Goal: Navigation & Orientation: Find specific page/section

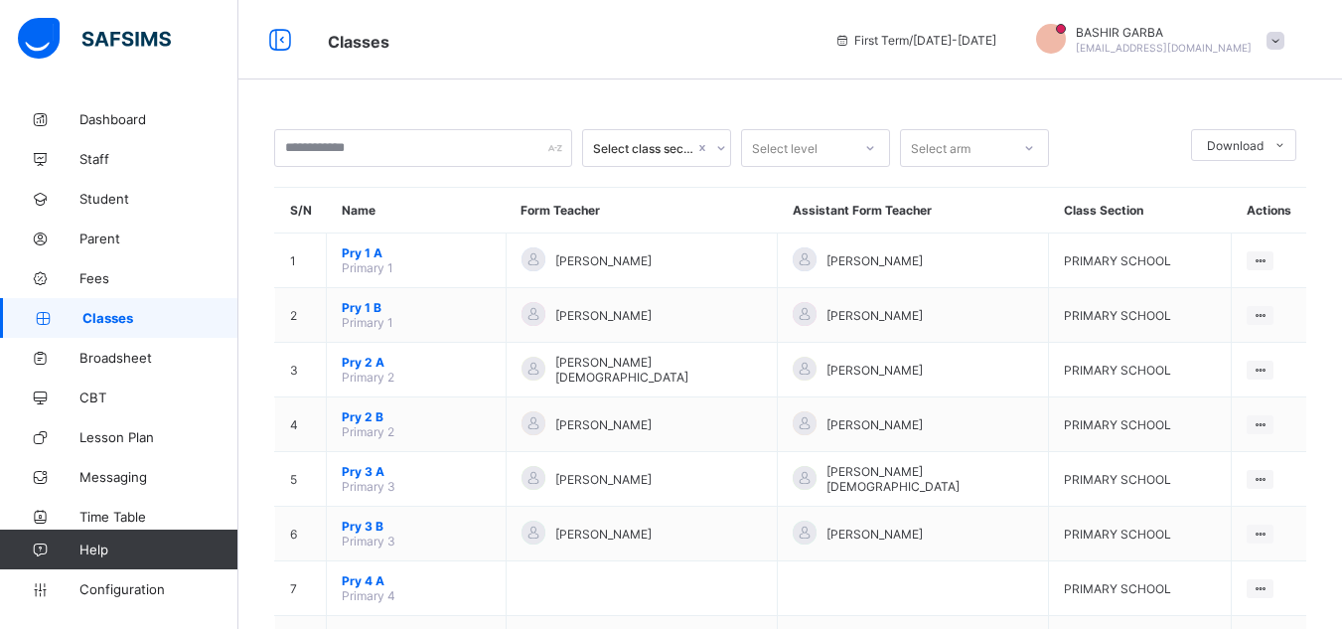
click at [123, 313] on span "Classes" at bounding box center [160, 318] width 156 height 16
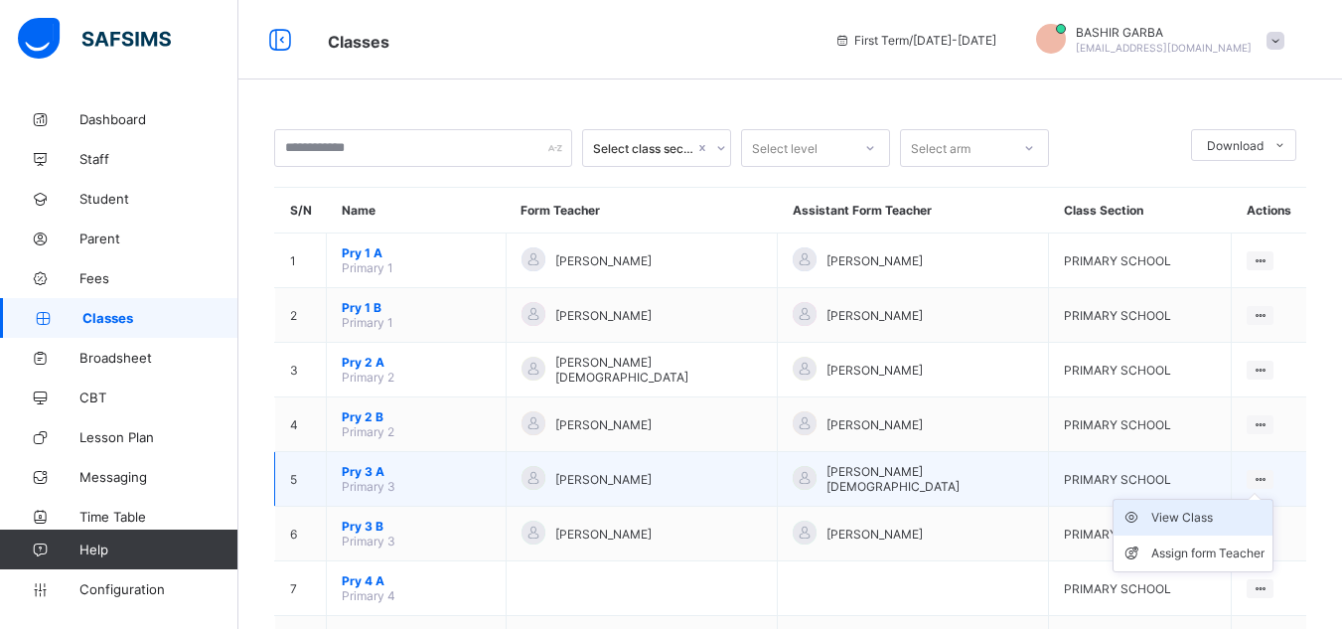
click at [1212, 517] on div "View Class" at bounding box center [1207, 518] width 113 height 20
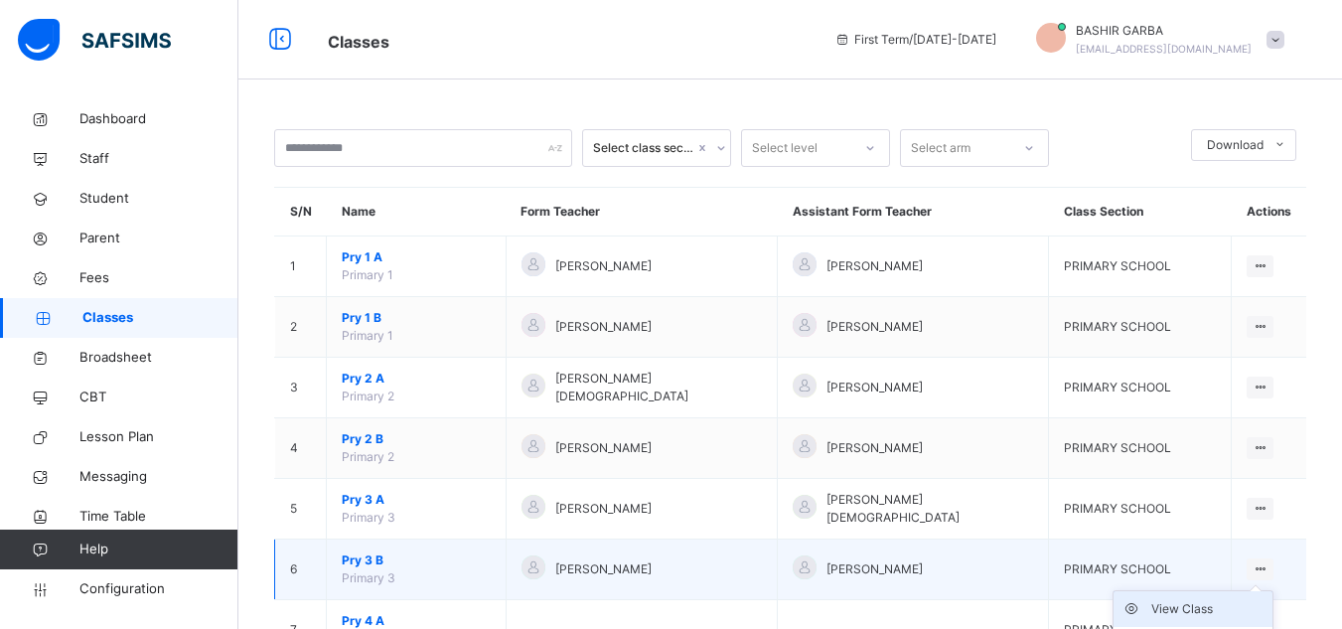
click at [1211, 608] on div "View Class" at bounding box center [1207, 609] width 113 height 20
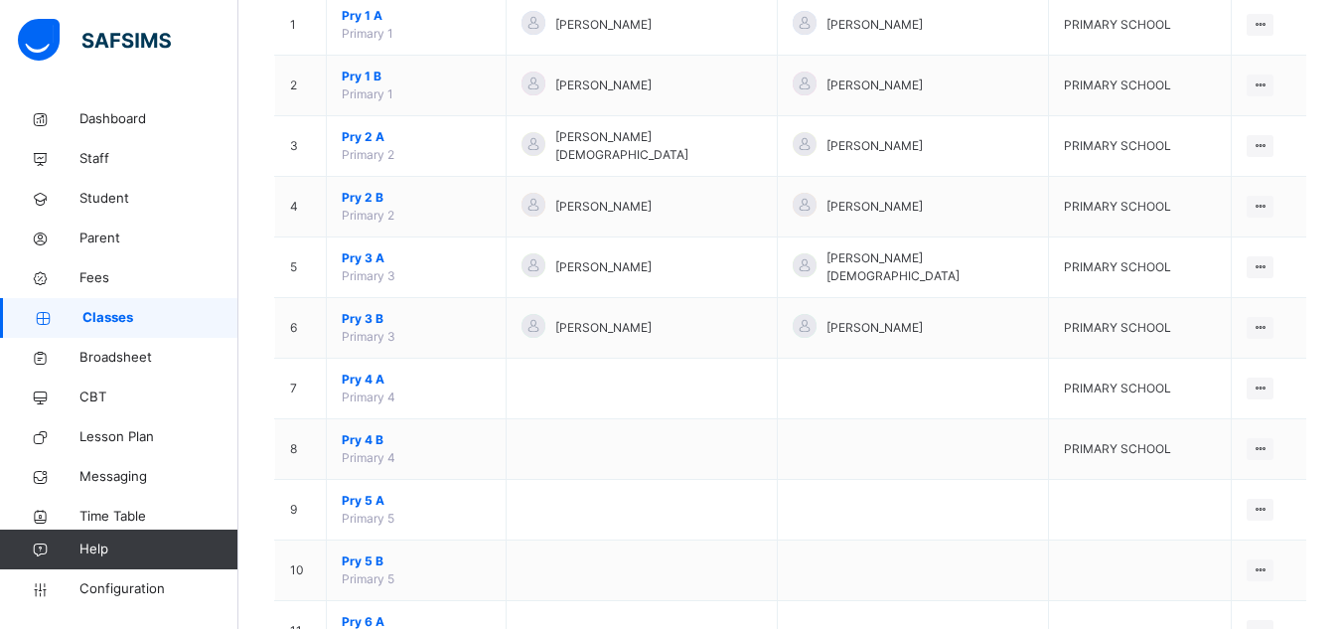
scroll to position [251, 0]
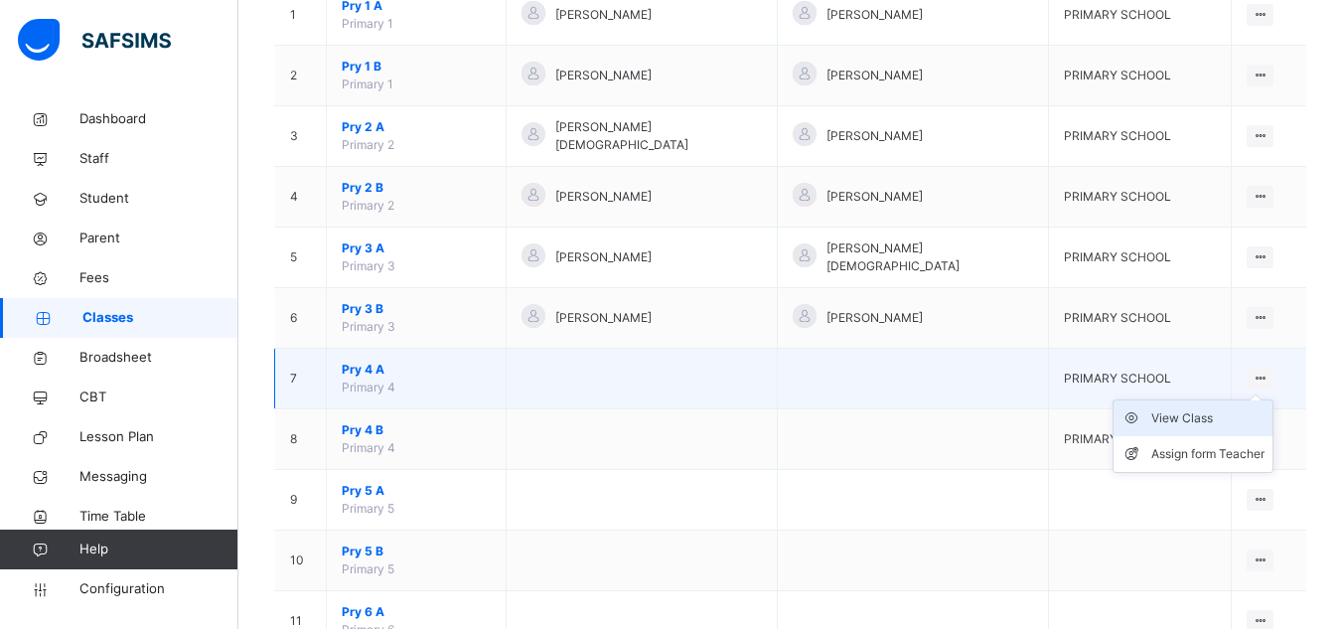
click at [1232, 412] on div "View Class" at bounding box center [1207, 418] width 113 height 20
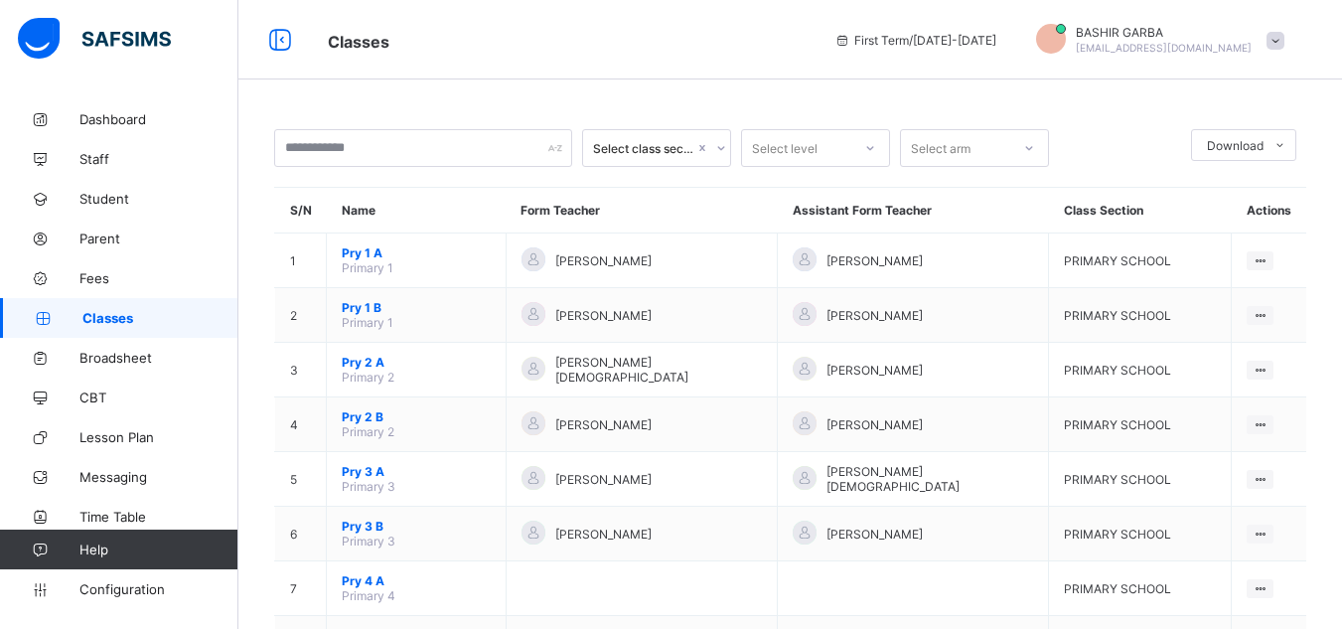
scroll to position [182, 0]
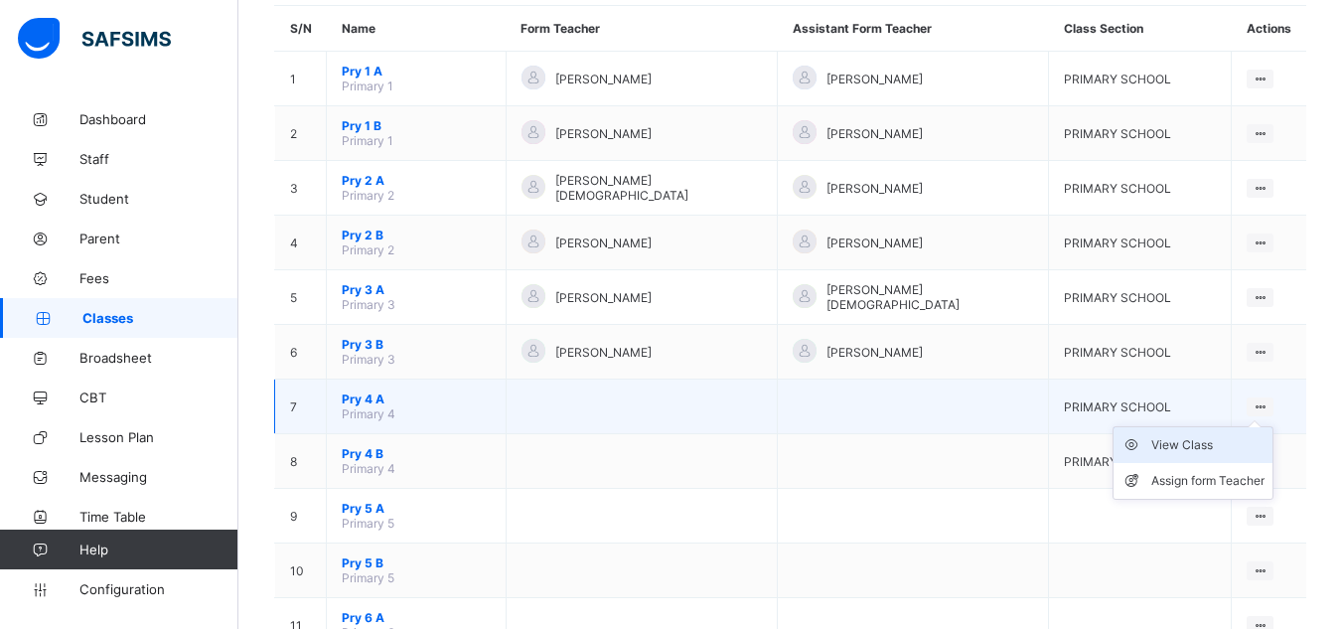
click at [1205, 447] on div "View Class" at bounding box center [1207, 445] width 113 height 20
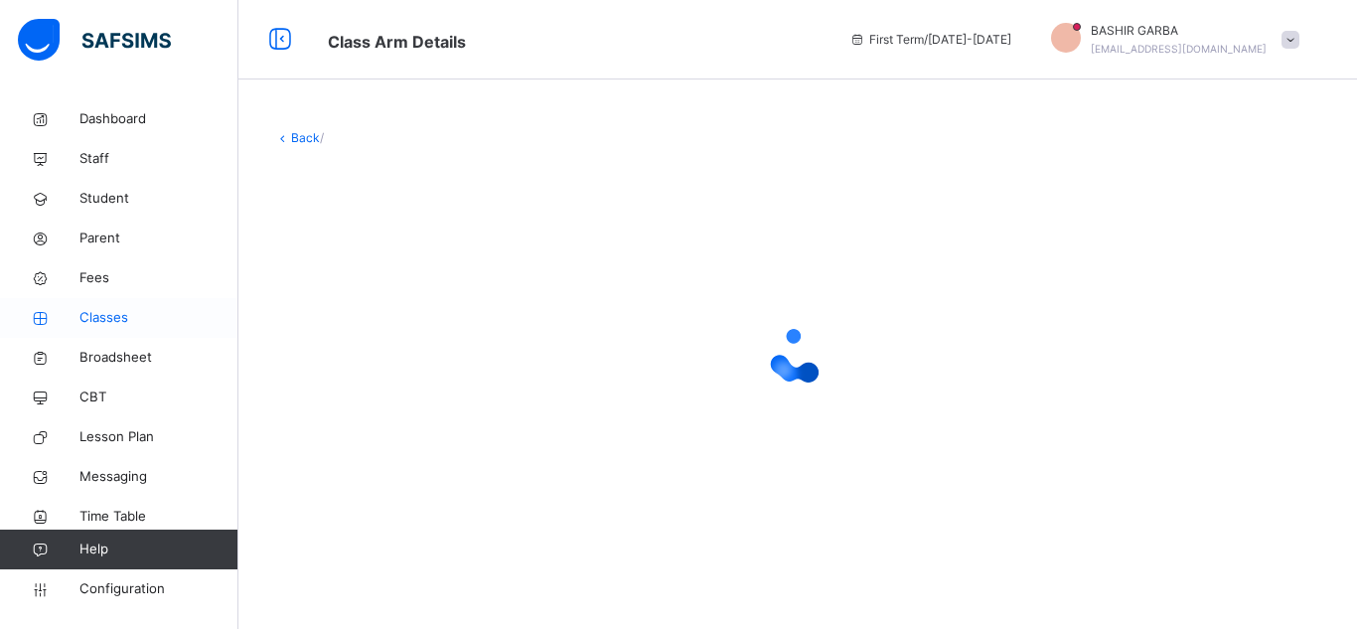
click at [126, 314] on span "Classes" at bounding box center [158, 318] width 159 height 20
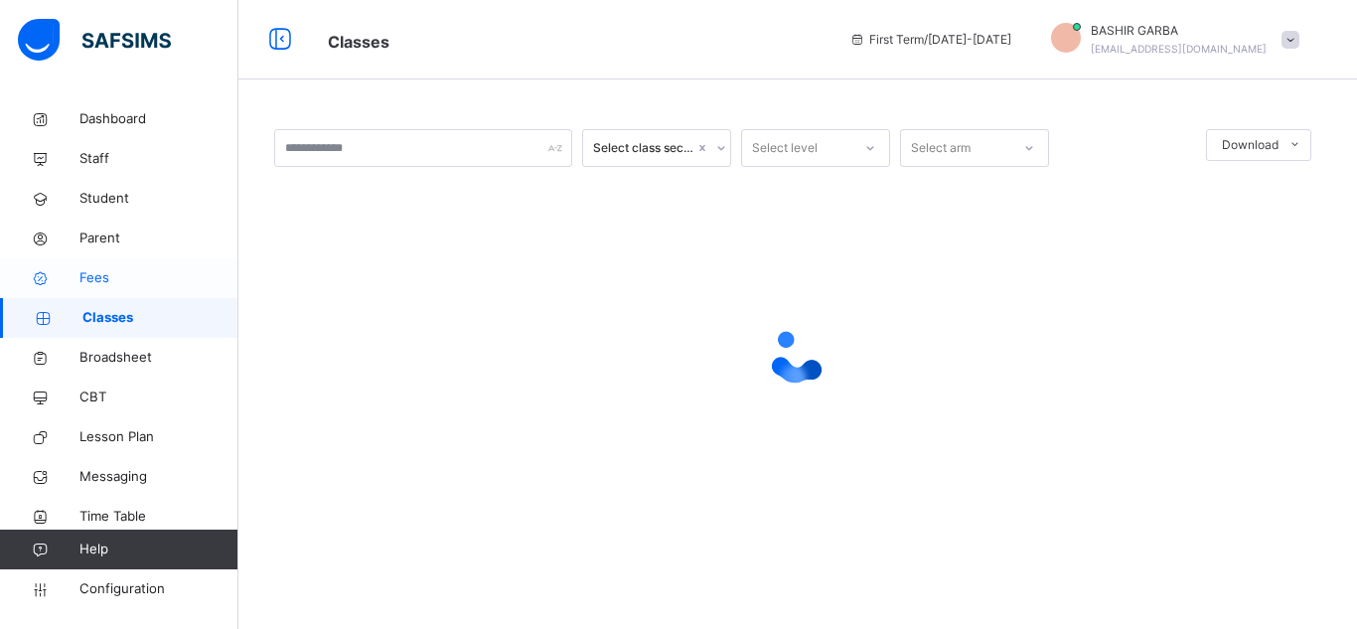
click at [112, 272] on span "Fees" at bounding box center [158, 278] width 159 height 20
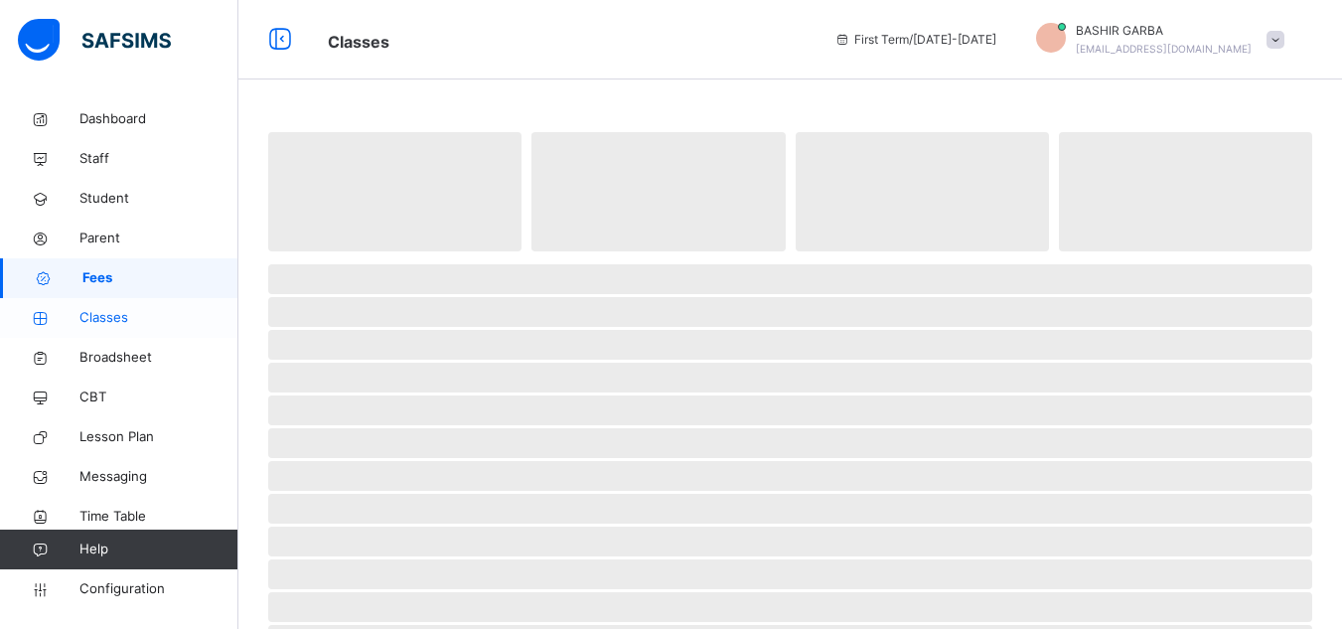
click at [111, 313] on span "Classes" at bounding box center [158, 318] width 159 height 20
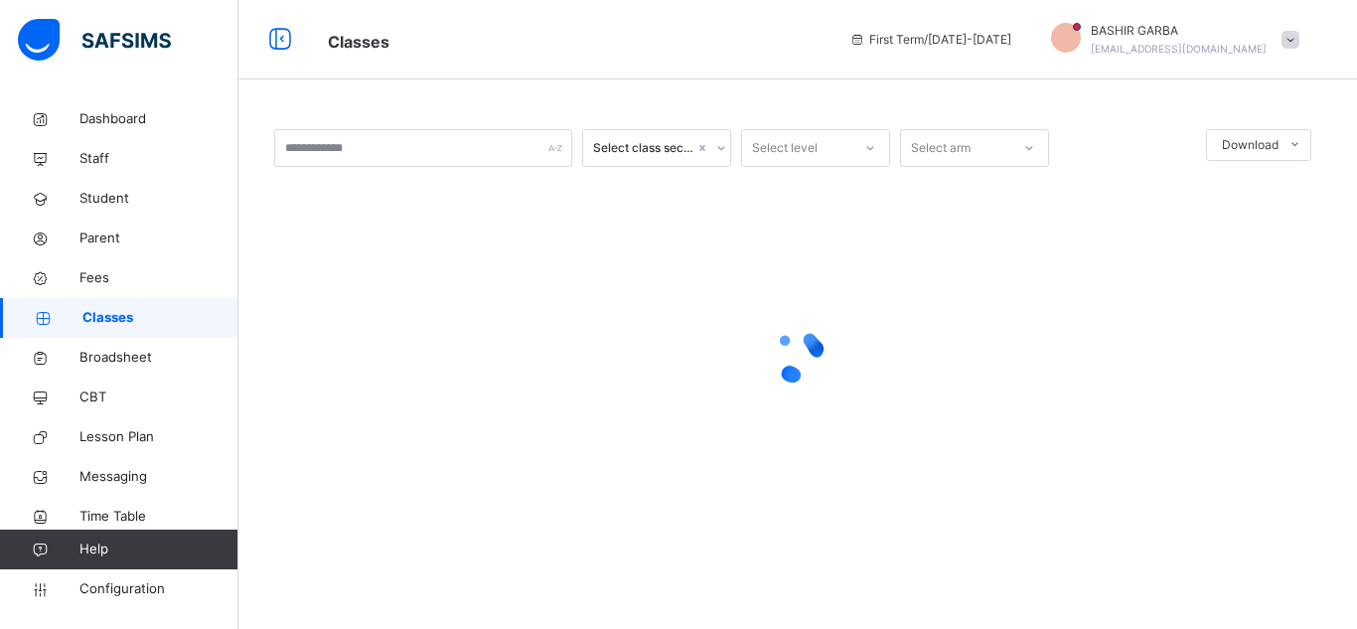
click at [170, 323] on span "Classes" at bounding box center [160, 318] width 156 height 20
click at [160, 314] on span "Classes" at bounding box center [160, 318] width 156 height 20
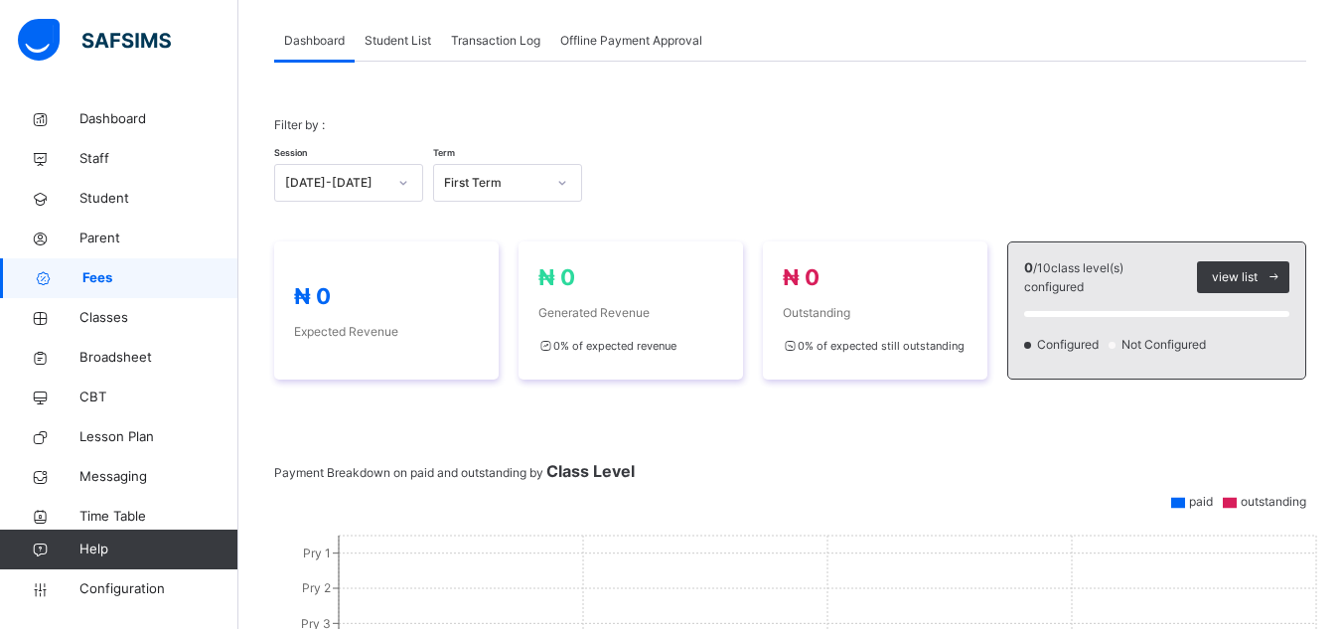
scroll to position [270, 0]
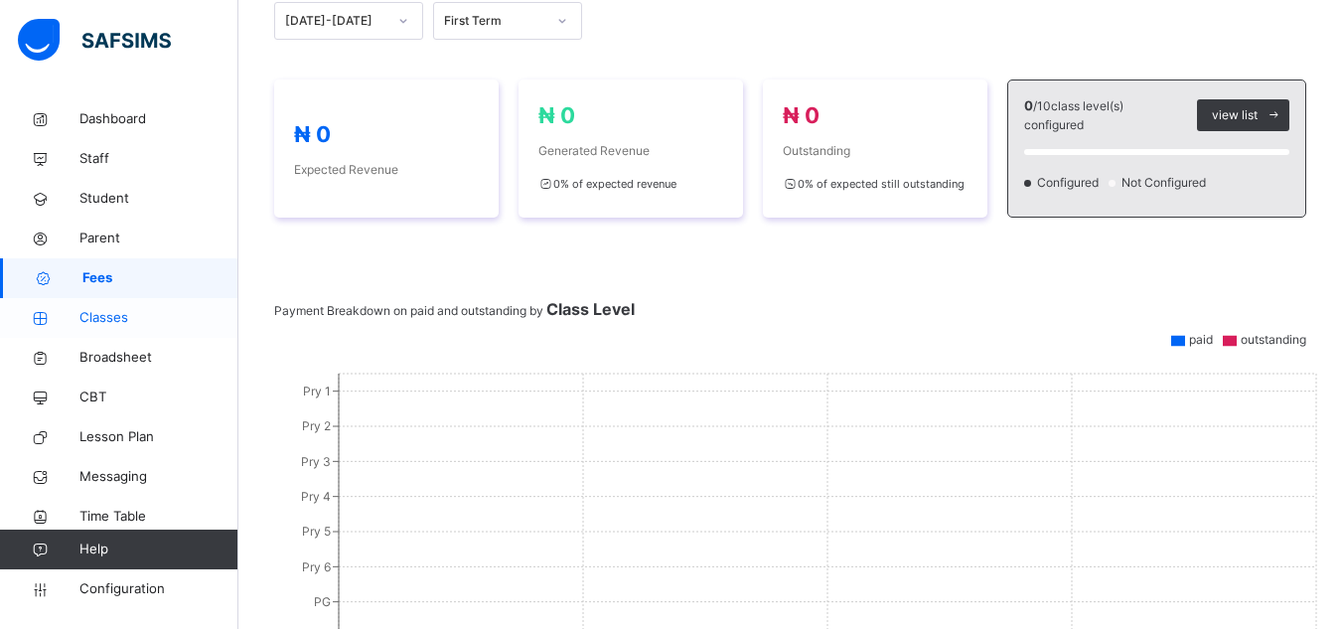
click at [155, 309] on span "Classes" at bounding box center [158, 318] width 159 height 20
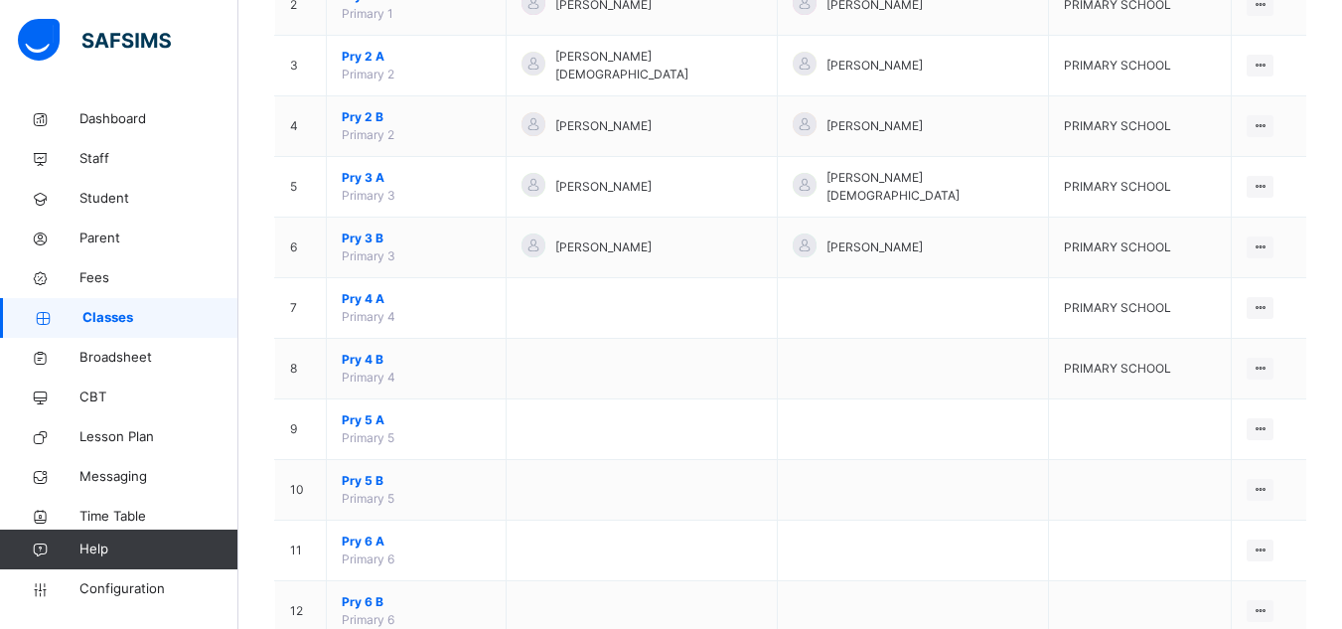
scroll to position [342, 0]
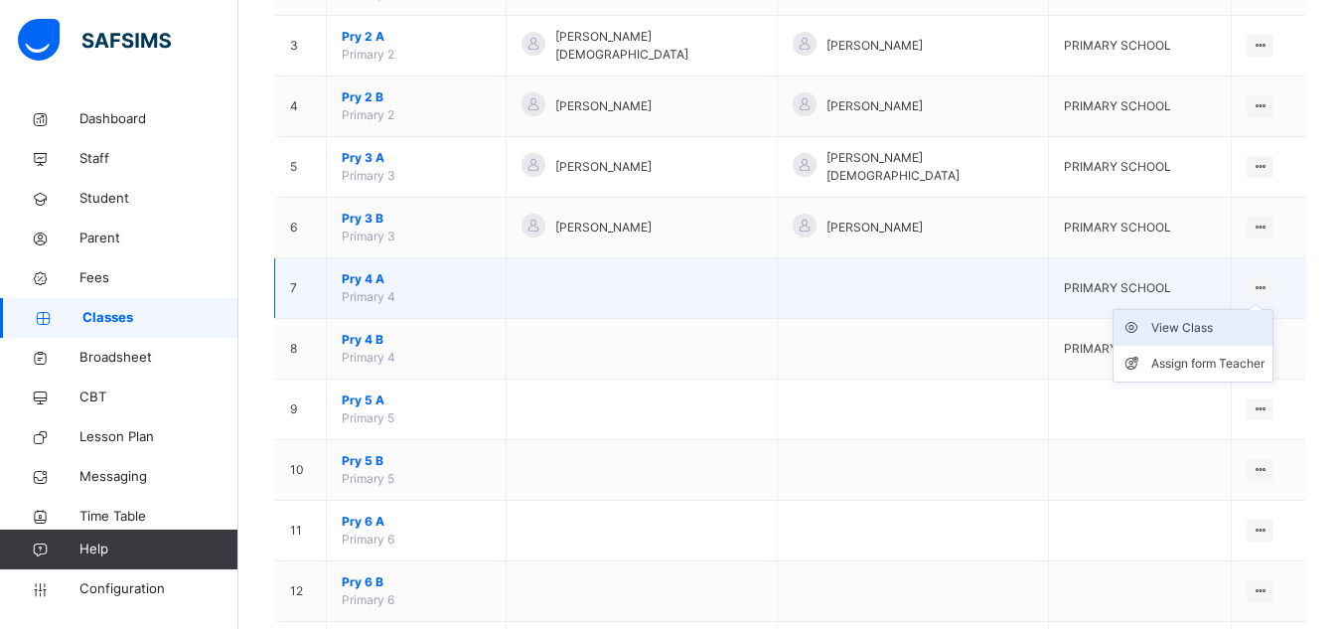
click at [1220, 323] on div "View Class" at bounding box center [1207, 328] width 113 height 20
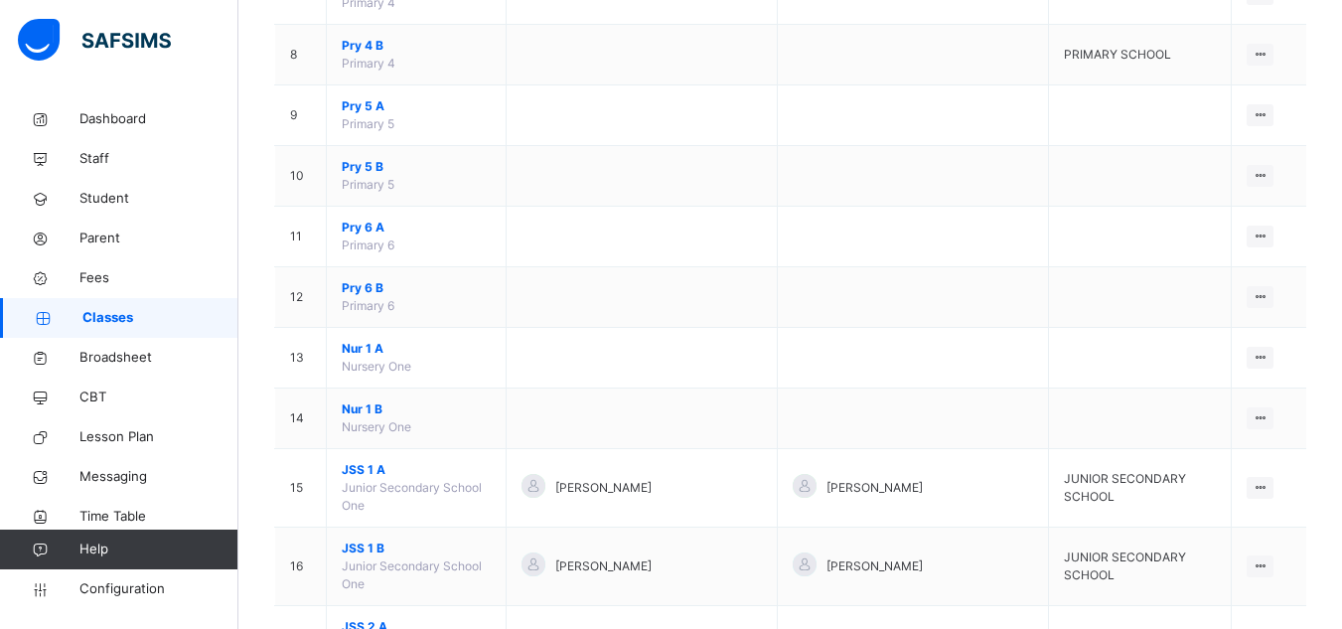
scroll to position [641, 0]
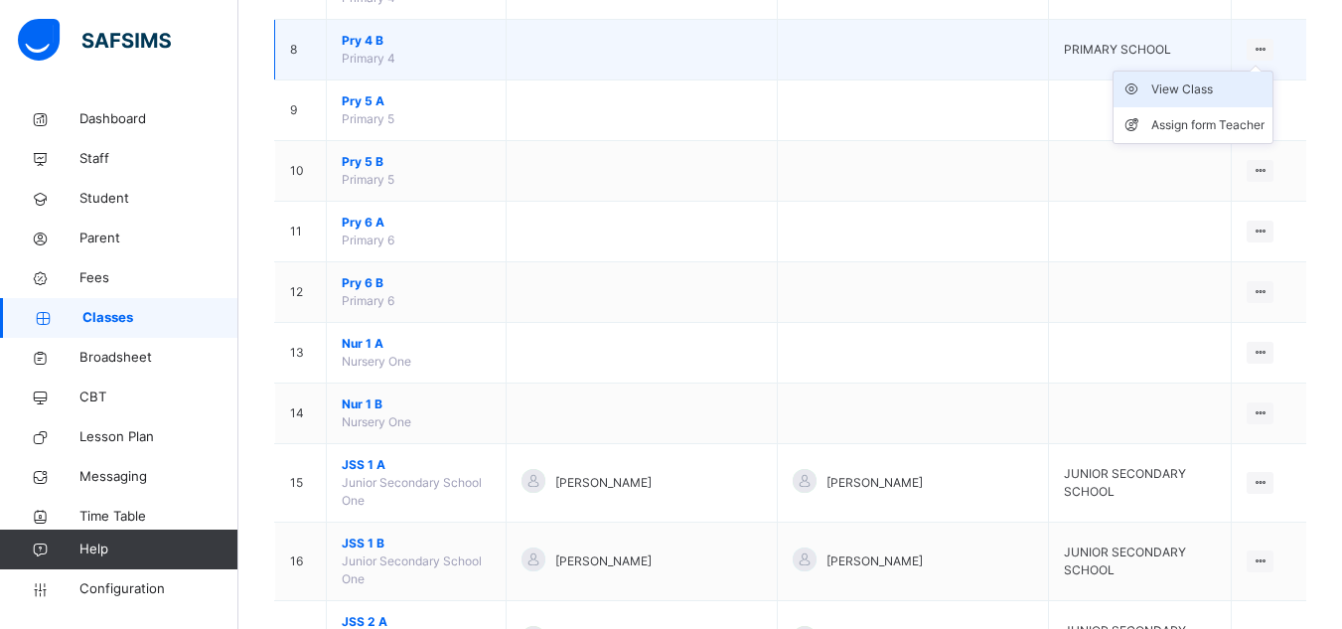
click at [1213, 94] on div "View Class" at bounding box center [1207, 89] width 113 height 20
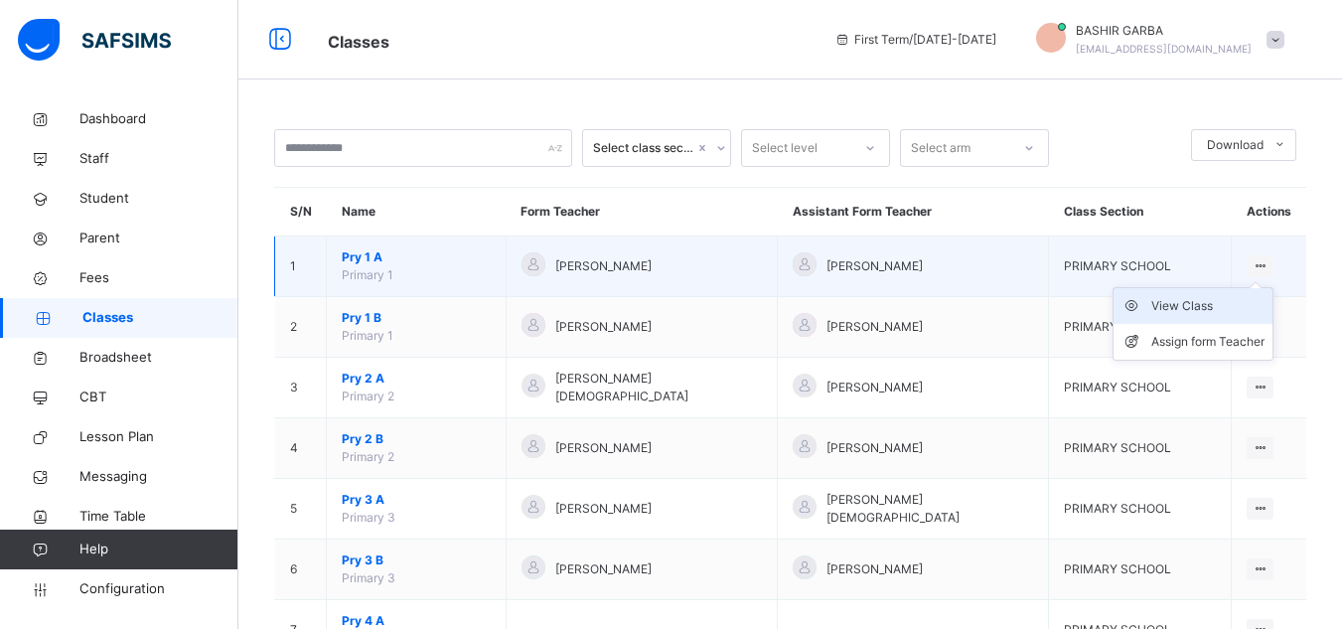
click at [1229, 306] on div "View Class" at bounding box center [1207, 306] width 113 height 20
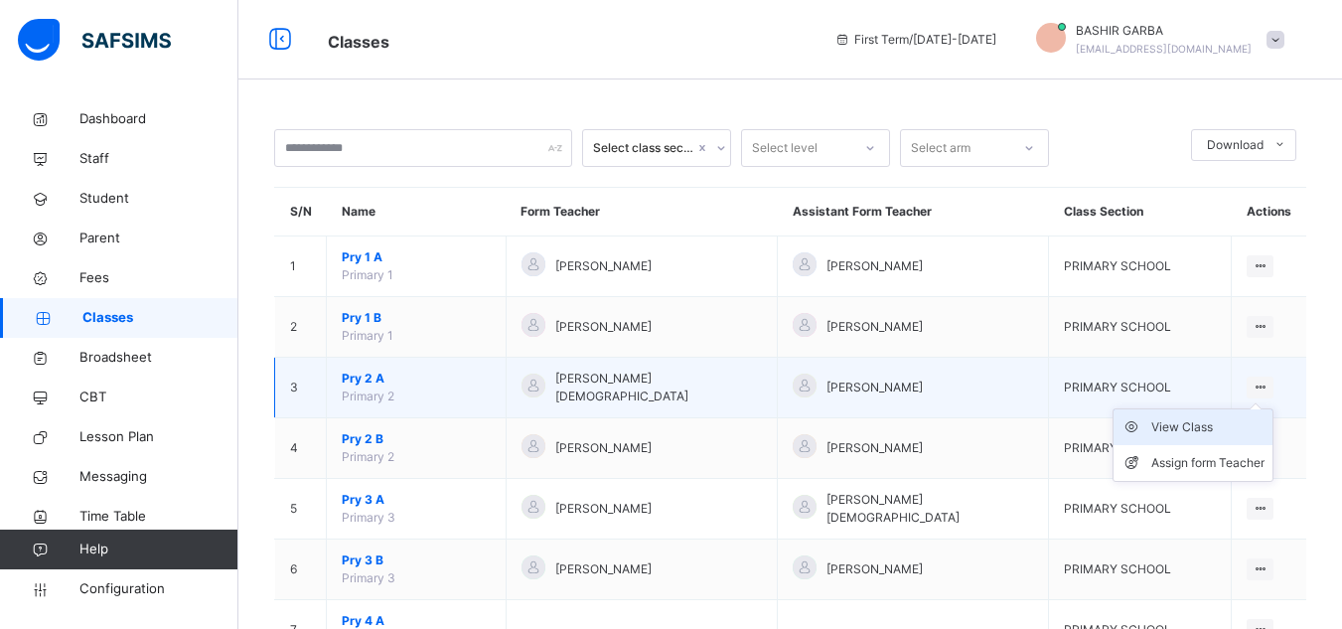
click at [1222, 436] on div "View Class" at bounding box center [1207, 427] width 113 height 20
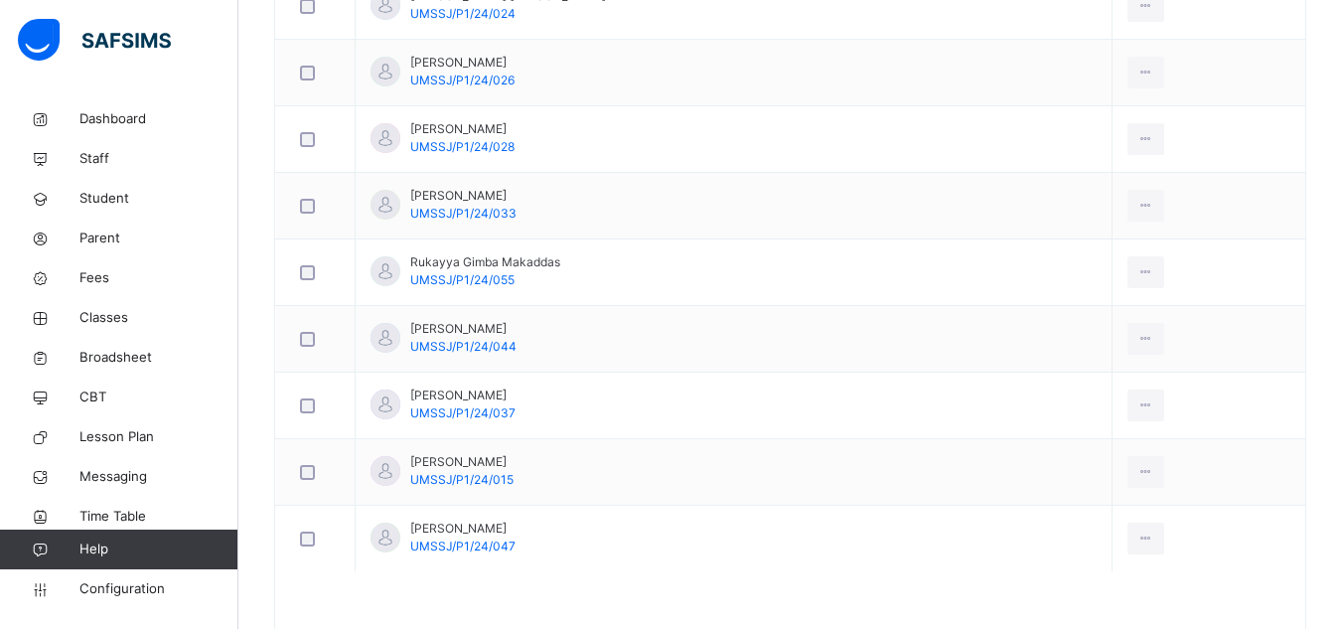
scroll to position [1795, 0]
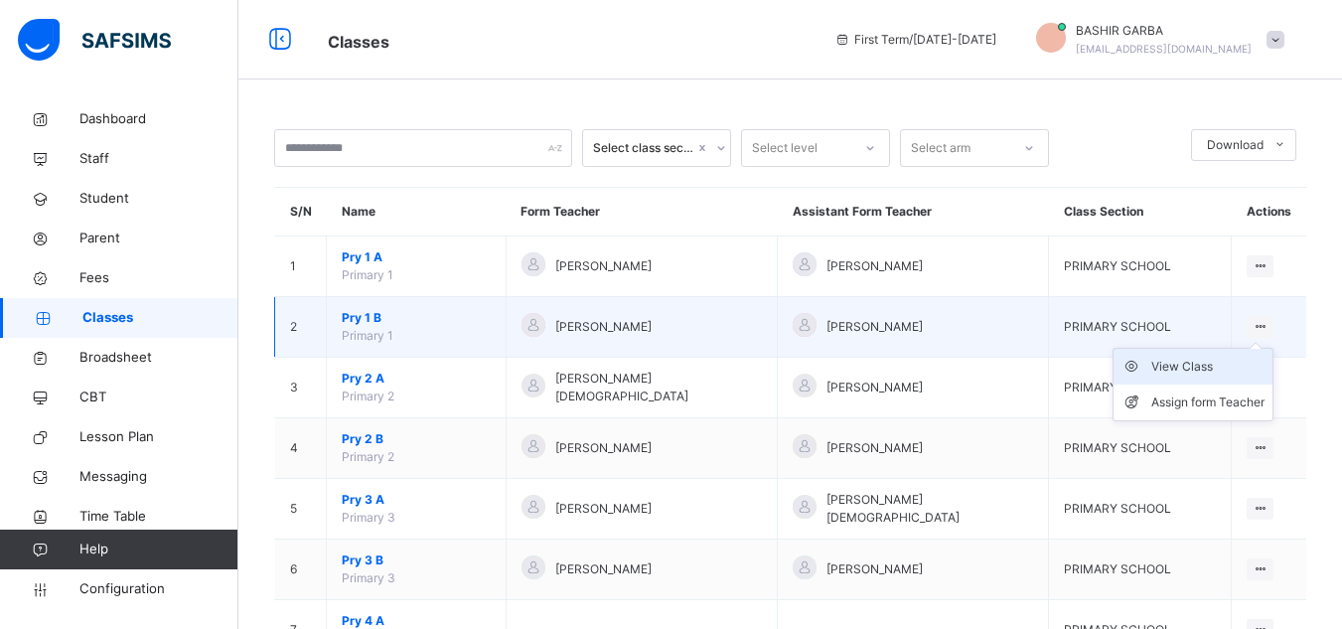
click at [1213, 367] on div "View Class" at bounding box center [1207, 367] width 113 height 20
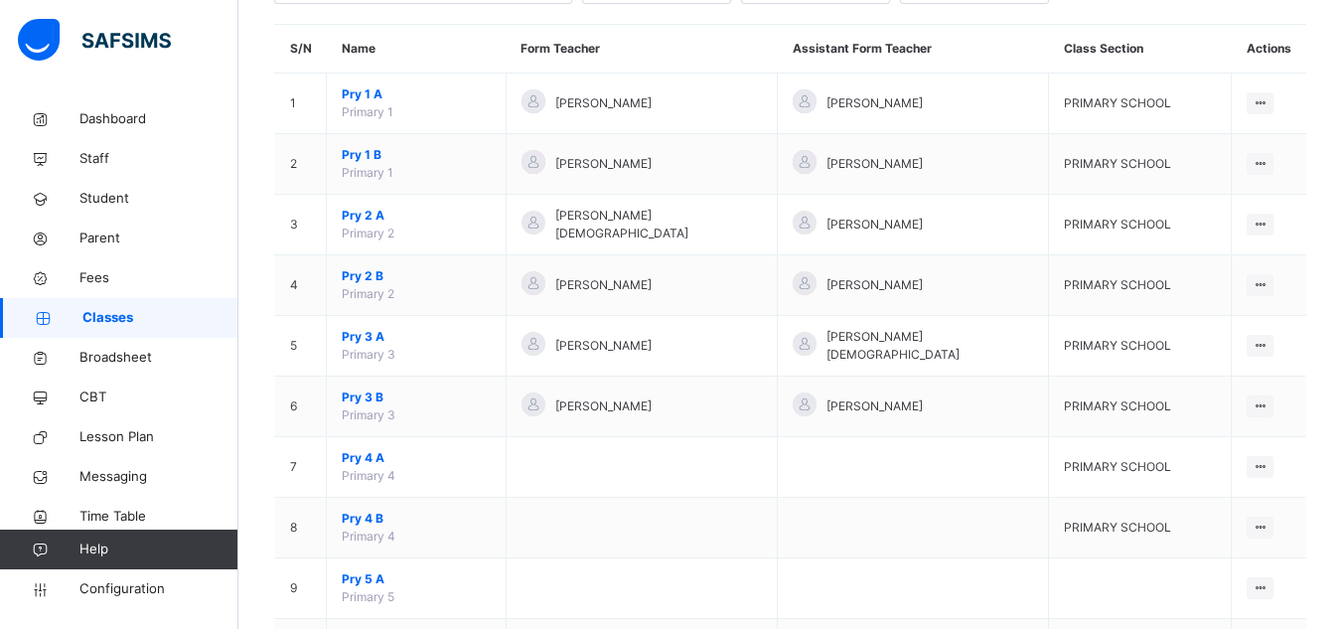
scroll to position [171, 0]
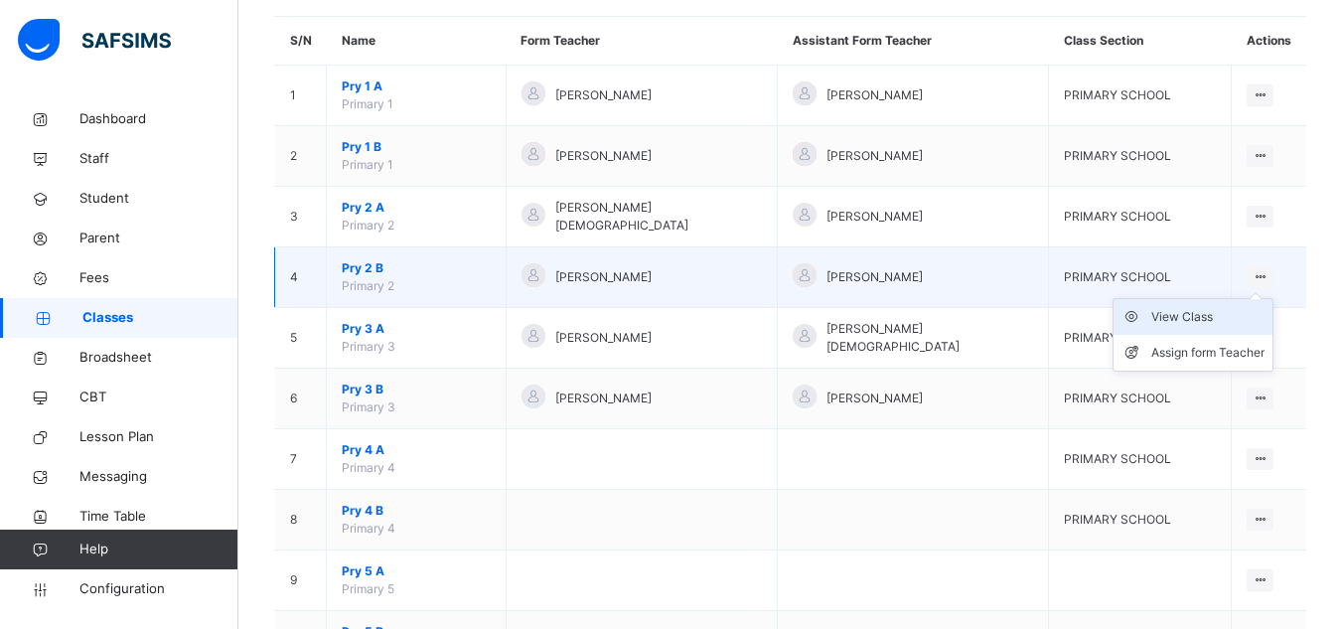
click at [1225, 317] on div "View Class" at bounding box center [1207, 317] width 113 height 20
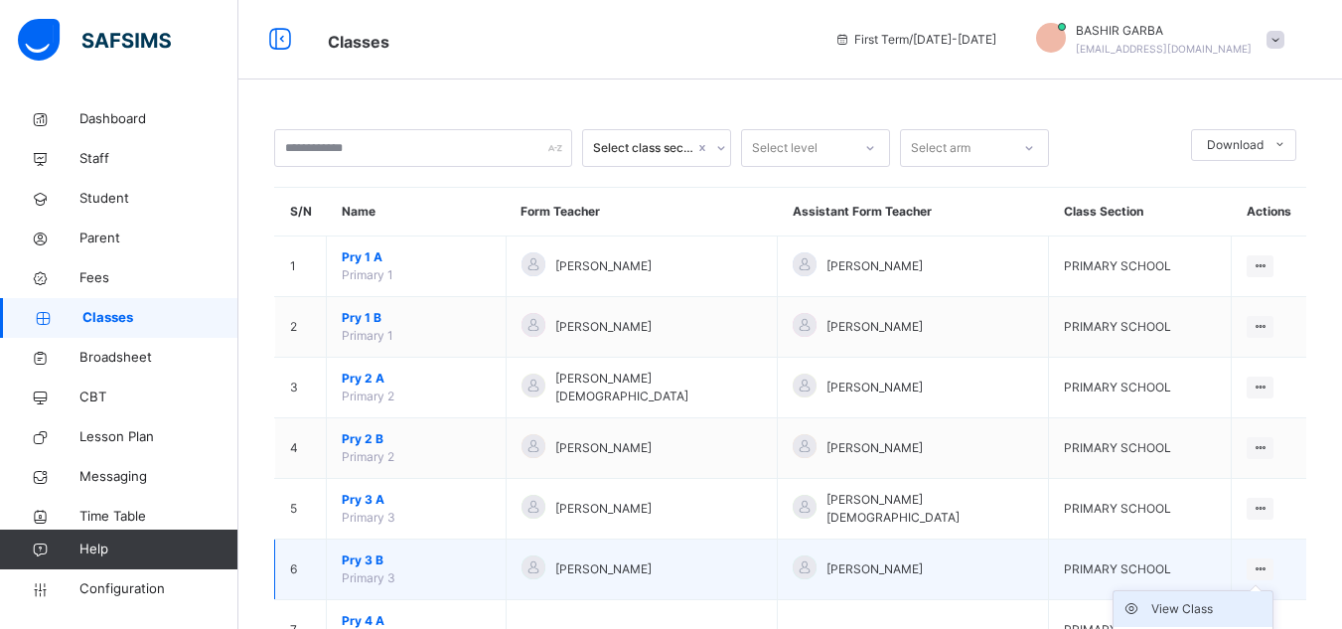
click at [1216, 605] on div "View Class" at bounding box center [1207, 609] width 113 height 20
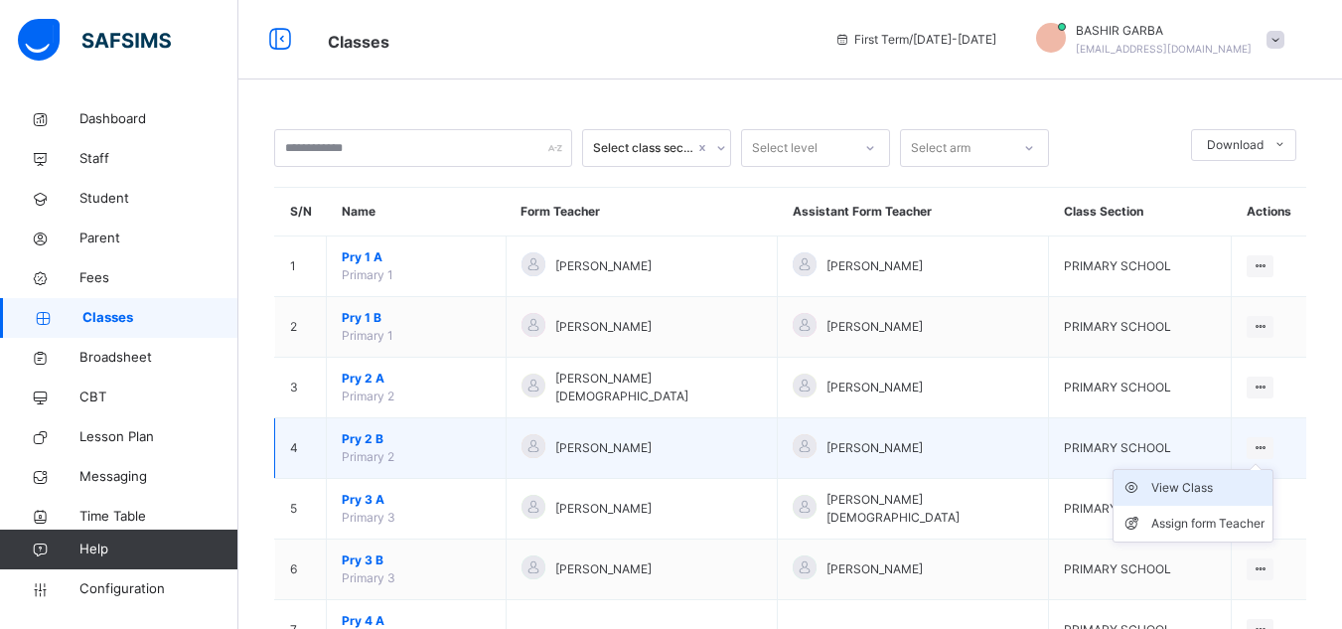
click at [1209, 485] on div "View Class" at bounding box center [1207, 488] width 113 height 20
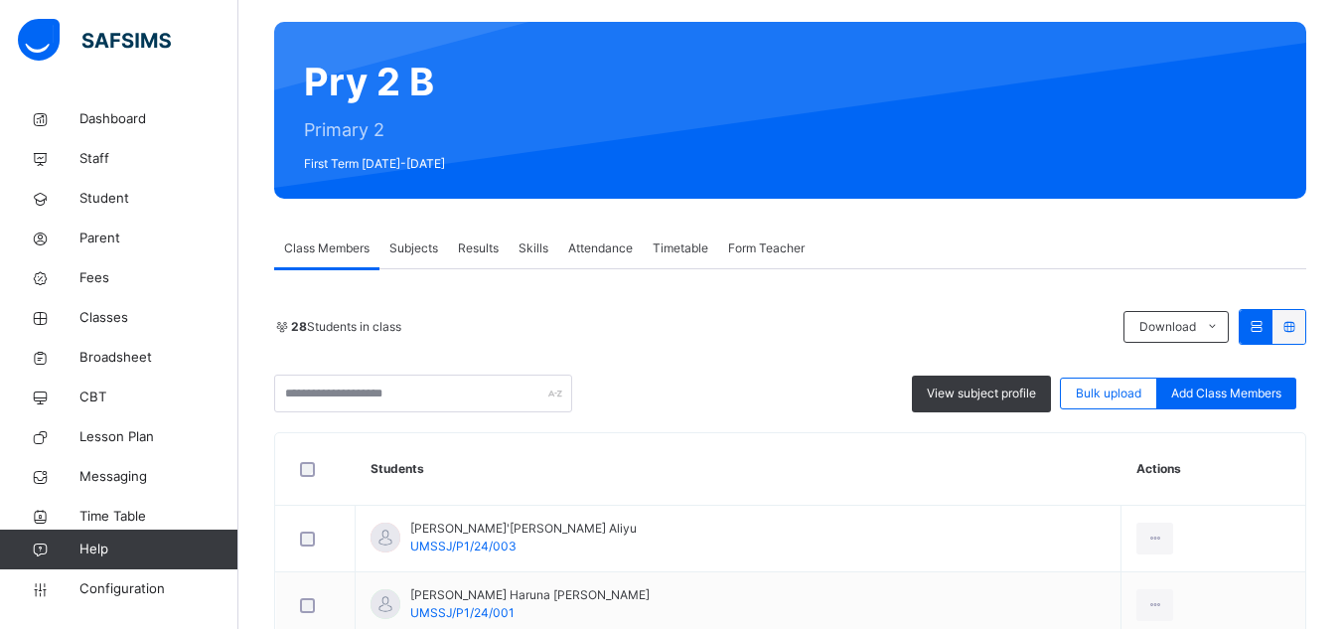
scroll to position [132, 0]
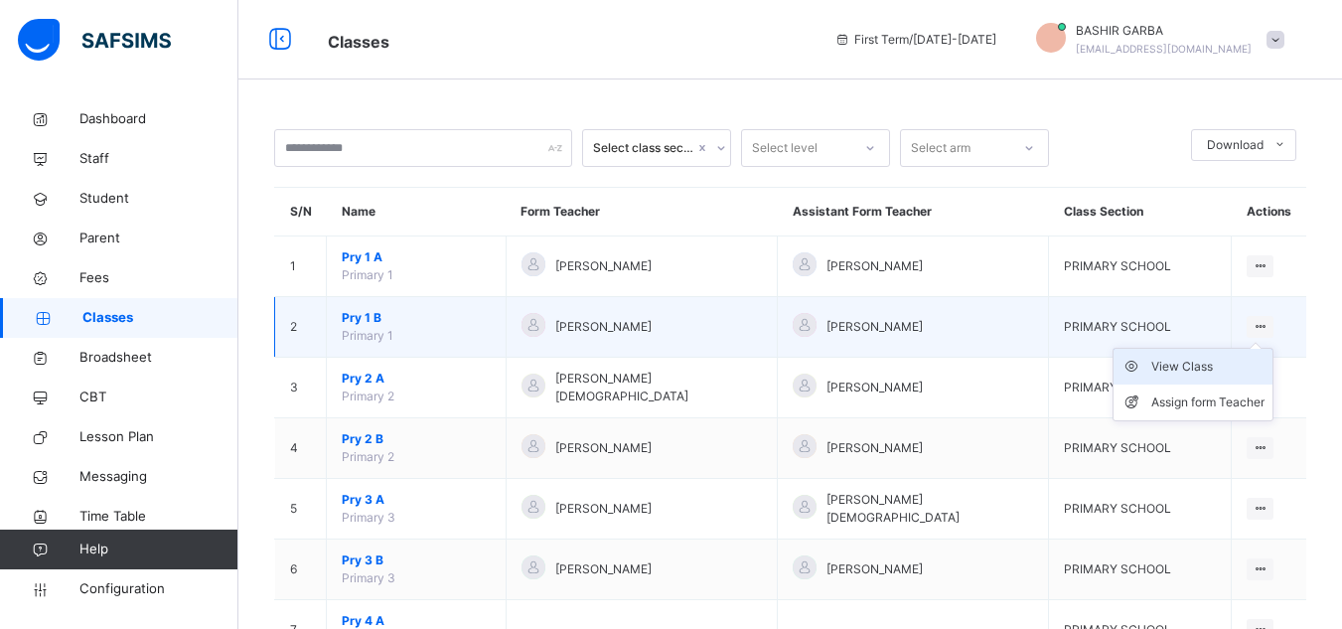
click at [1208, 363] on div "View Class" at bounding box center [1207, 367] width 113 height 20
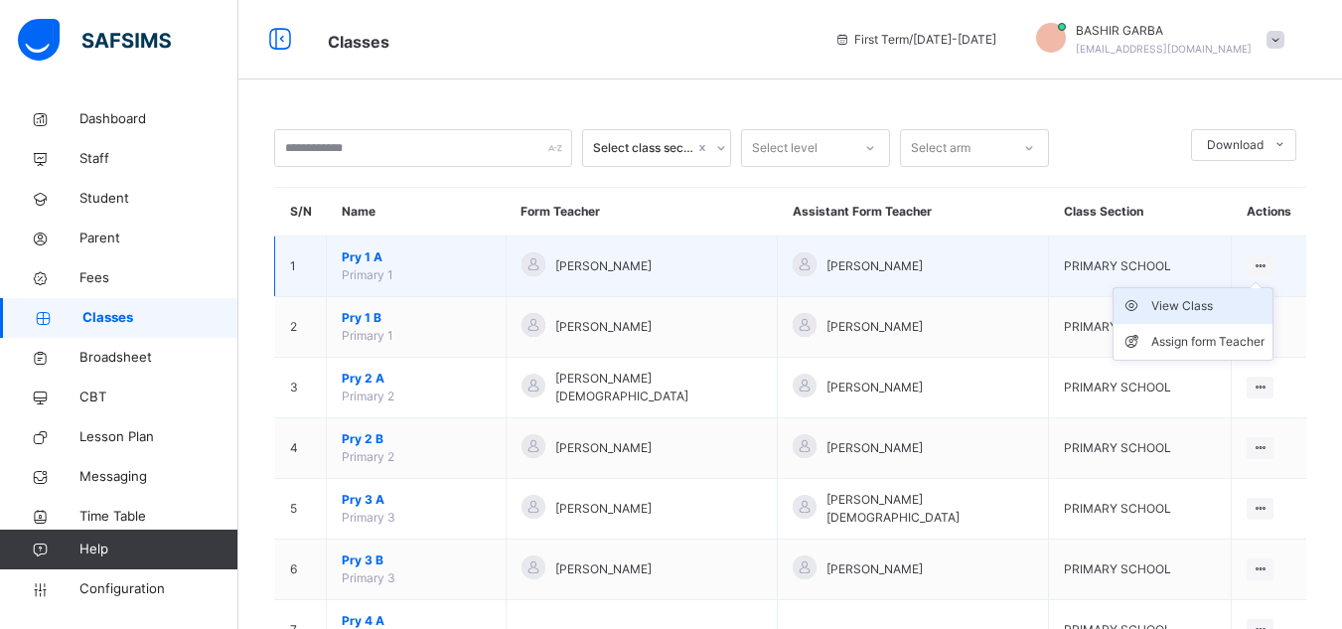
click at [1209, 304] on div "View Class" at bounding box center [1207, 306] width 113 height 20
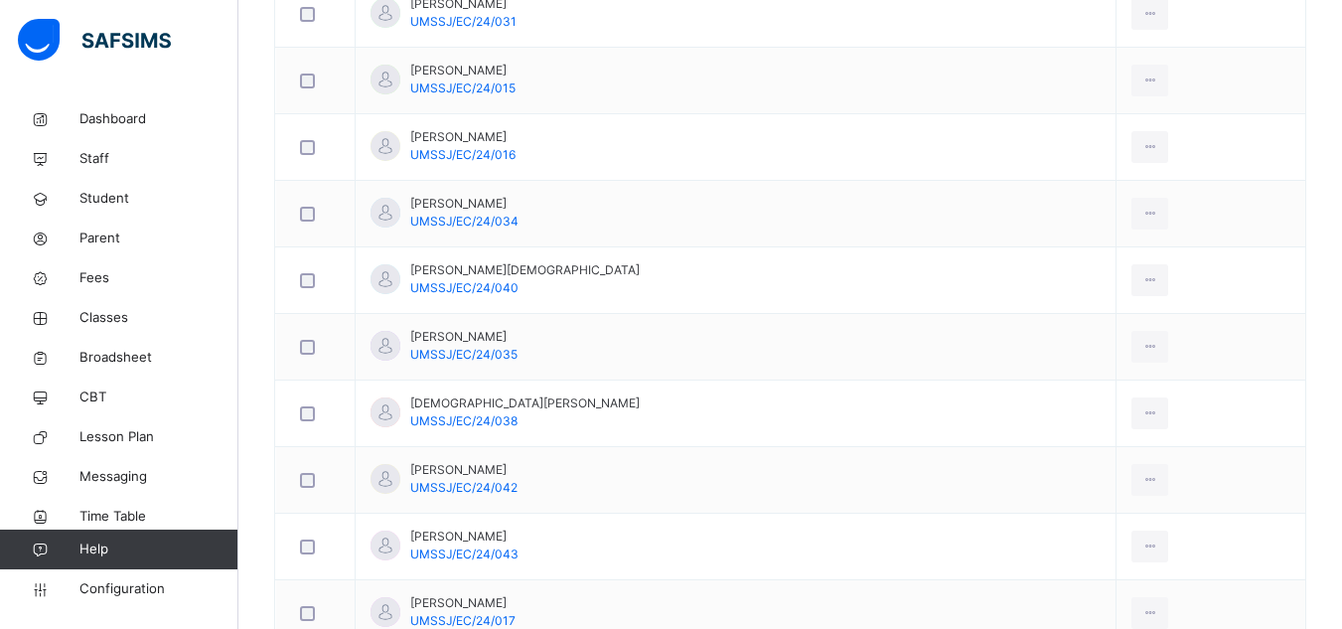
scroll to position [1614, 0]
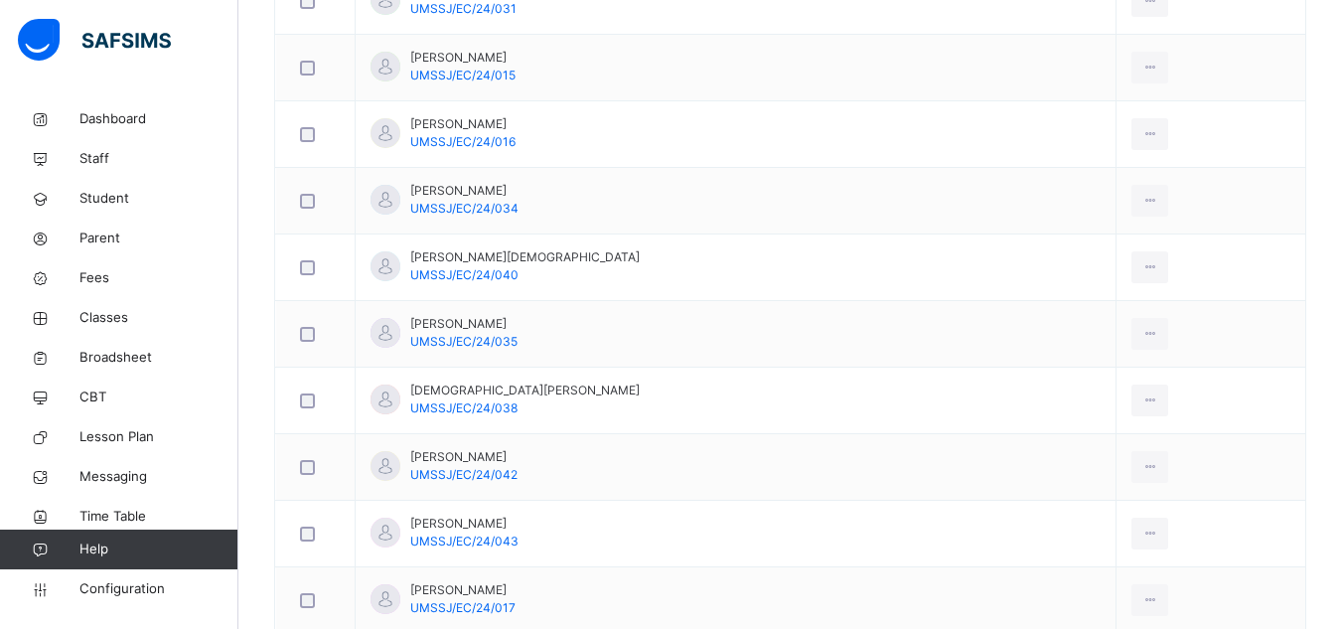
drag, startPoint x: 1341, startPoint y: 478, endPoint x: 1348, endPoint y: 491, distance: 14.7
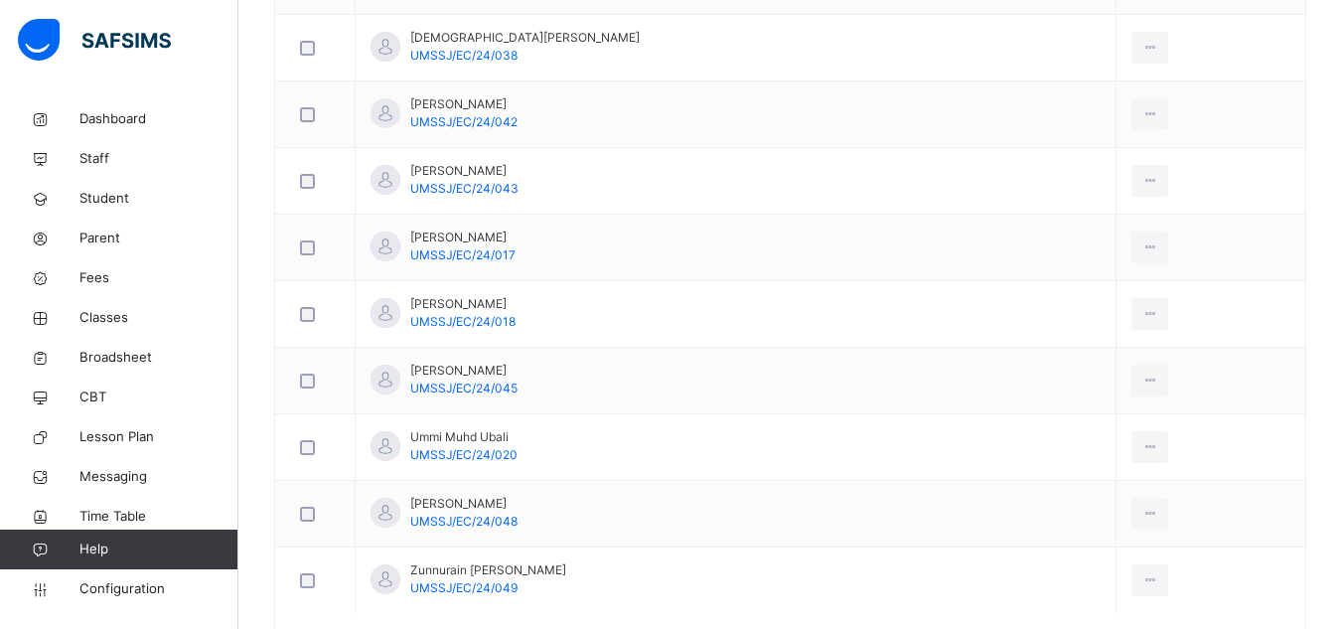
scroll to position [2061, 0]
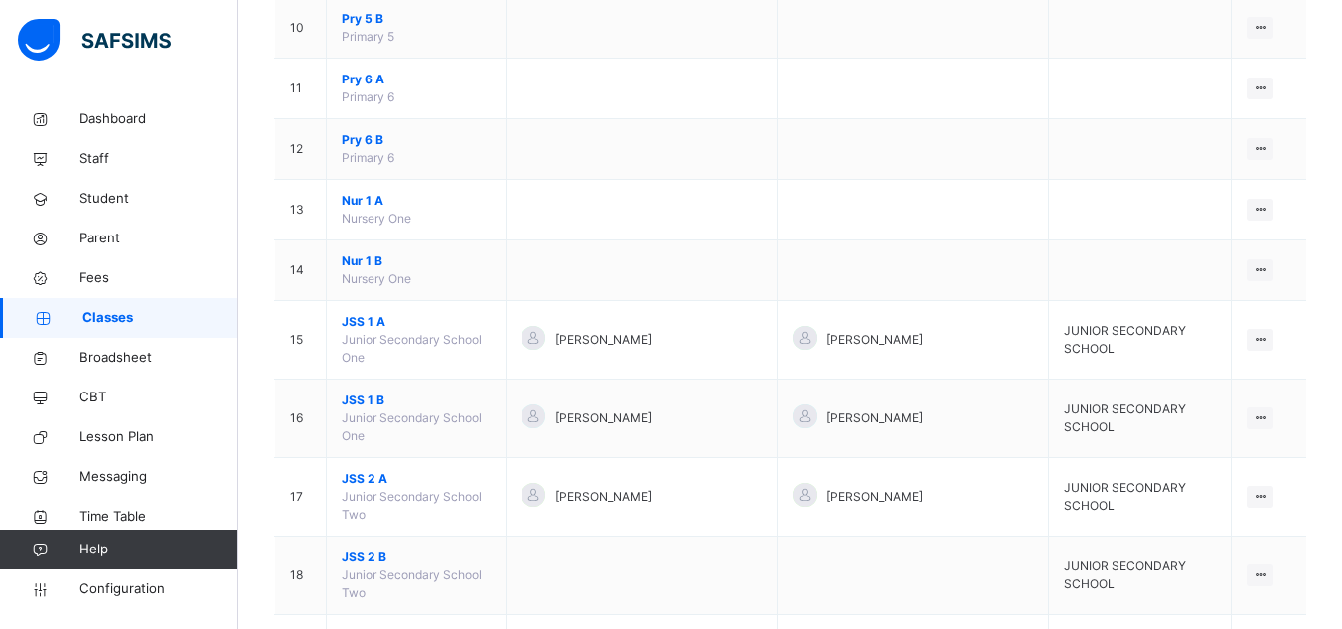
scroll to position [869, 0]
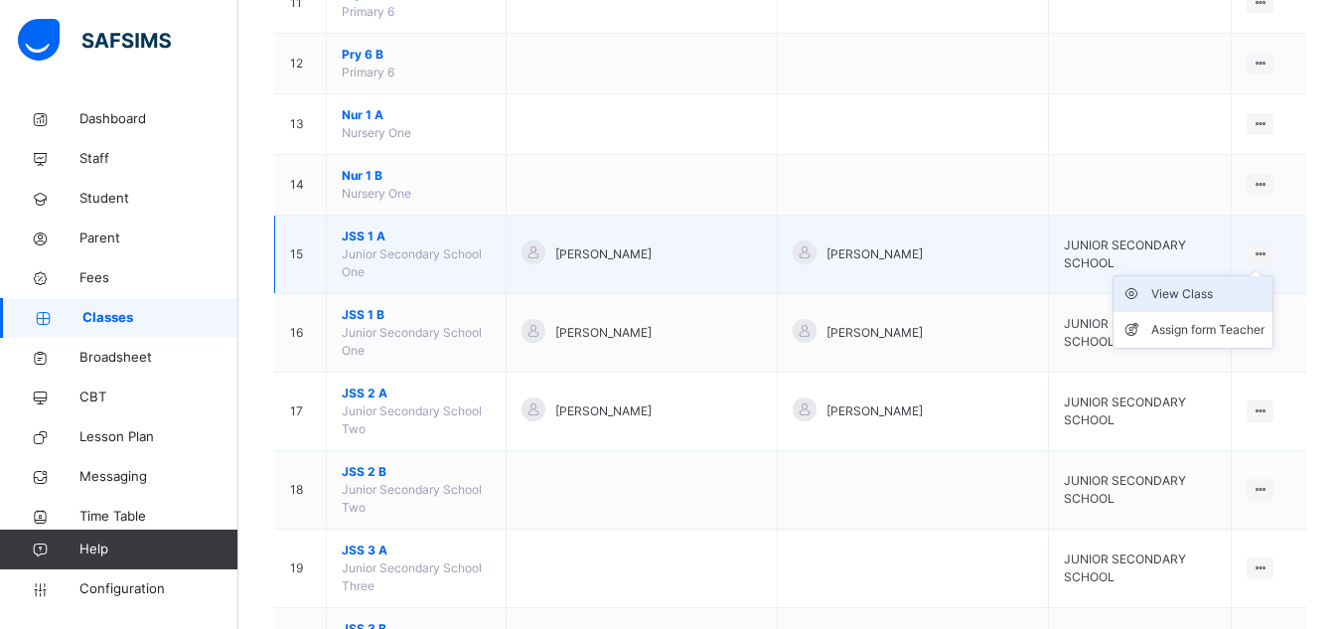
click at [1207, 285] on div "View Class" at bounding box center [1207, 294] width 113 height 20
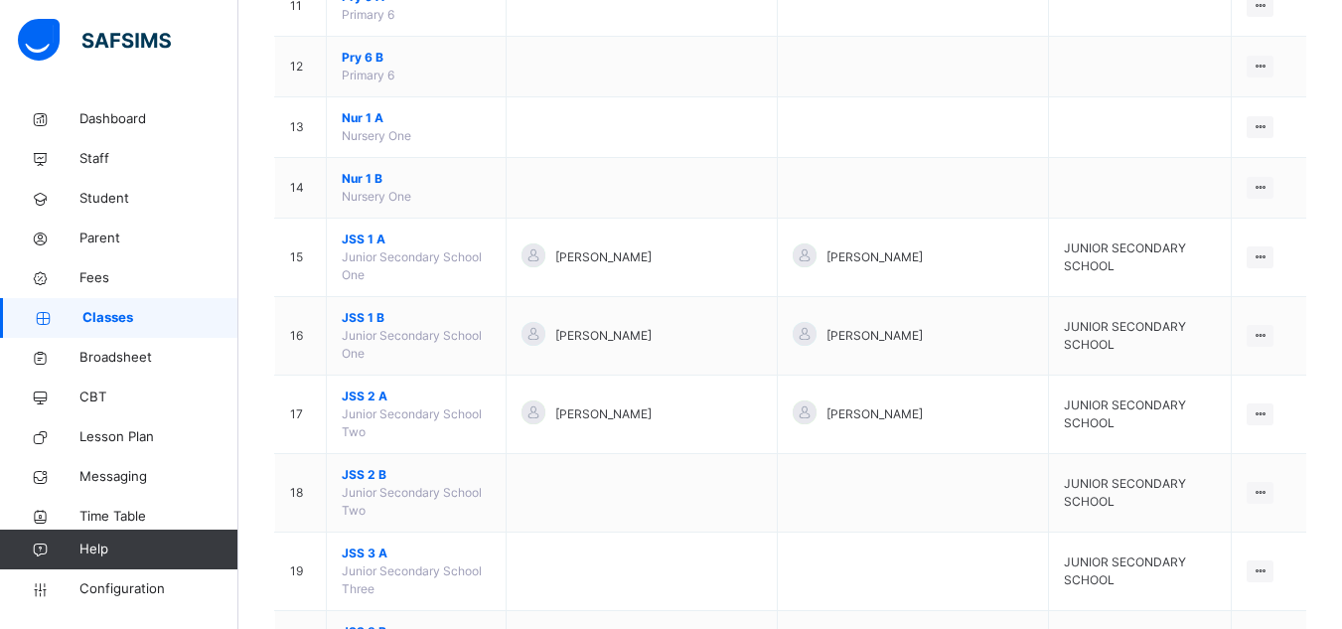
scroll to position [869, 0]
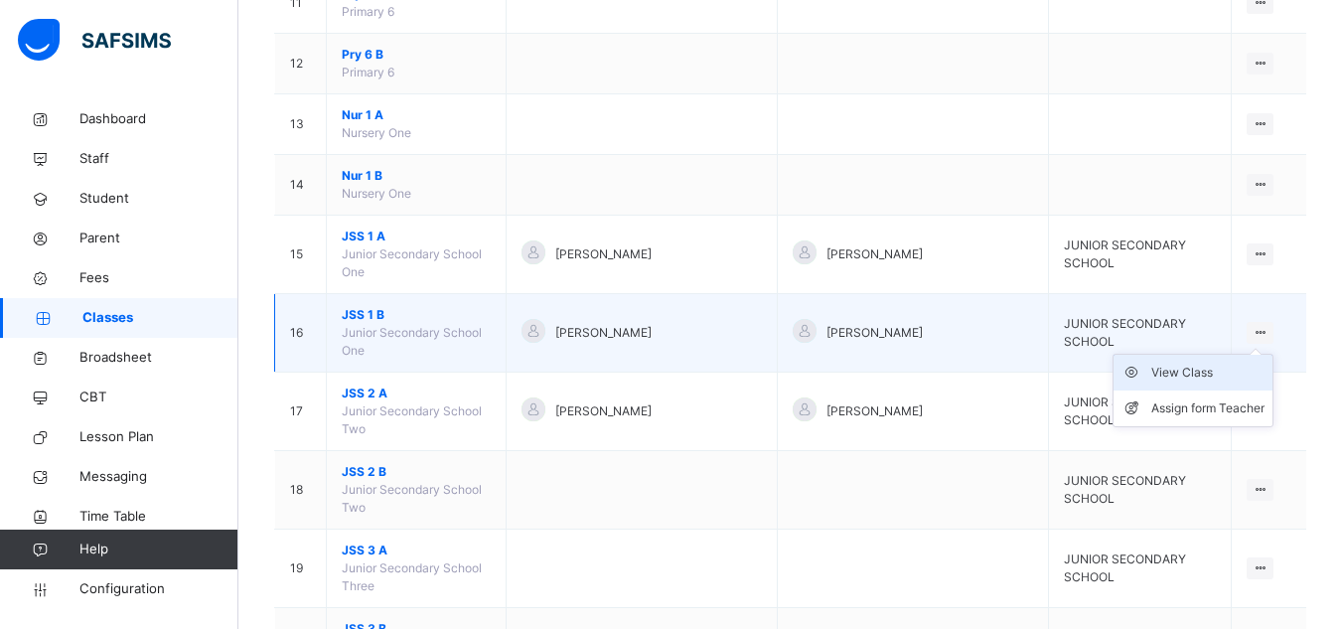
click at [1211, 363] on div "View Class" at bounding box center [1207, 373] width 113 height 20
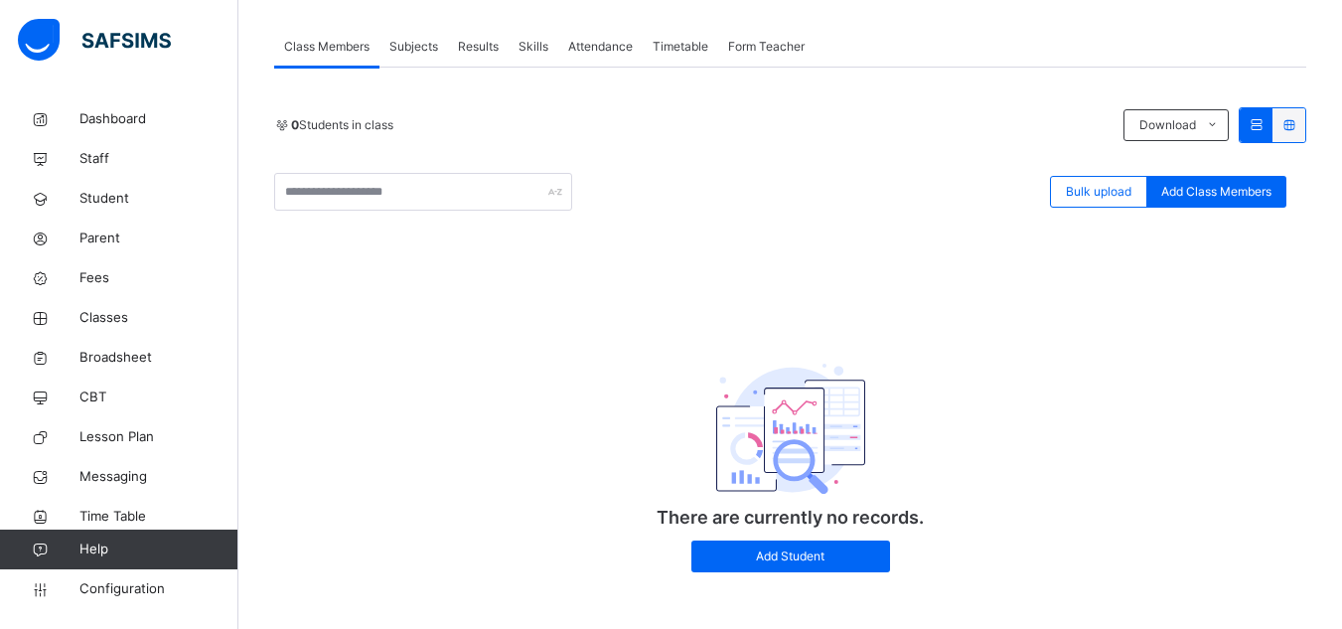
scroll to position [362, 0]
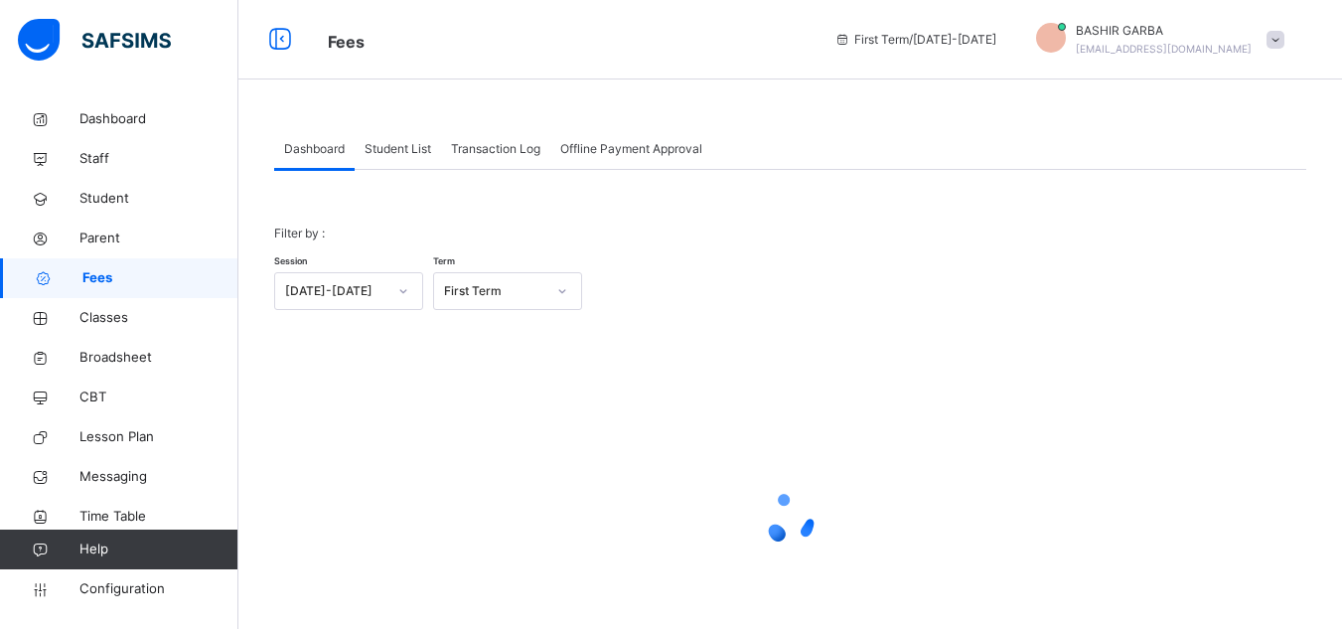
scroll to position [108, 0]
